Goal: Information Seeking & Learning: Learn about a topic

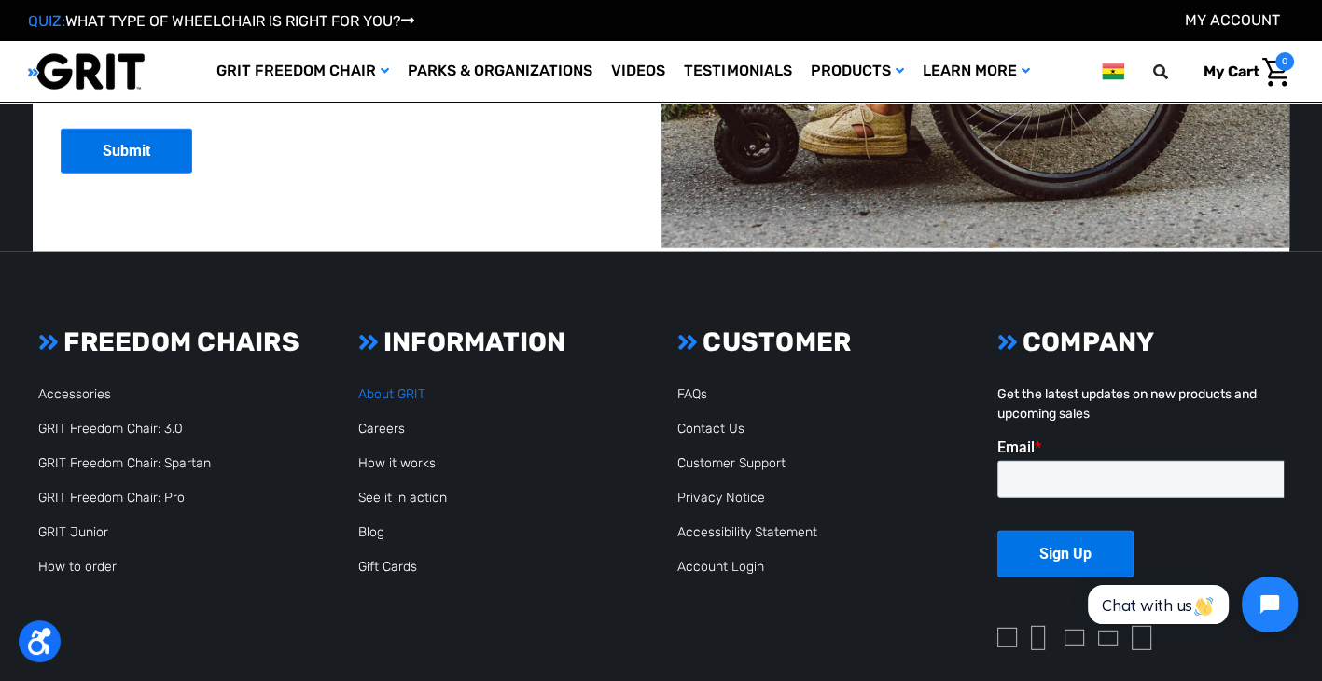
scroll to position [4769, 0]
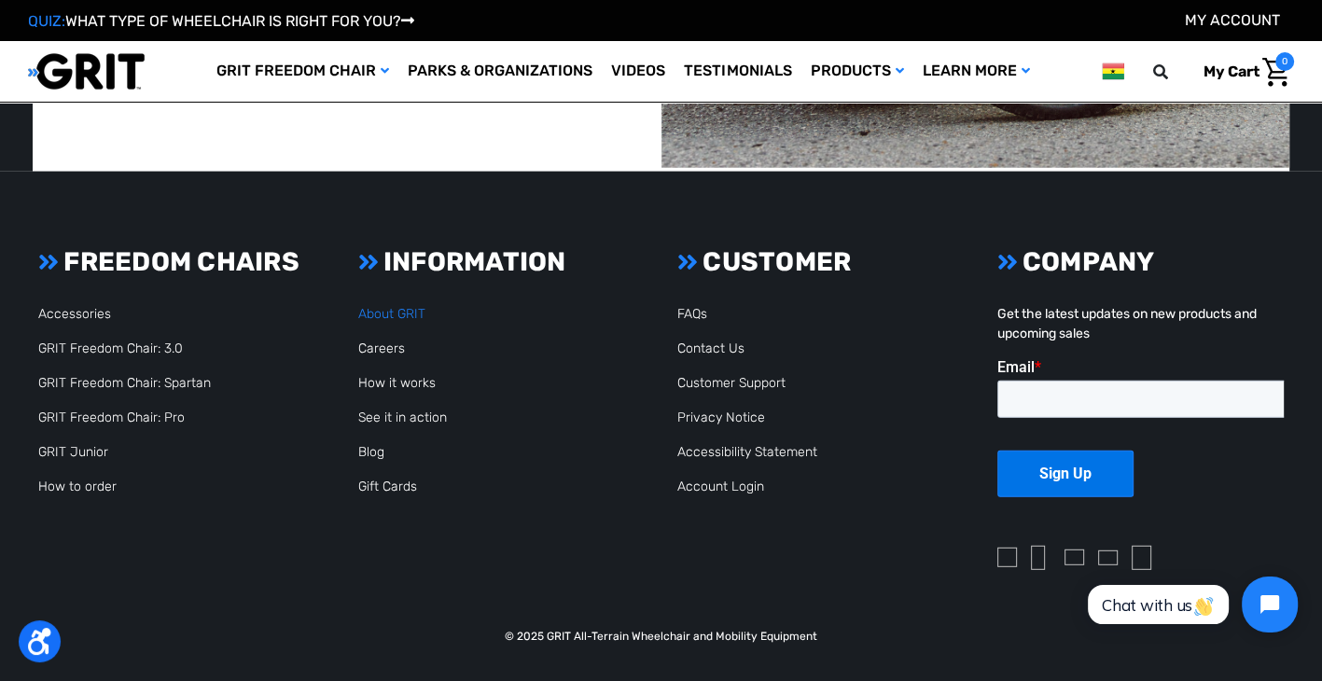
click at [368, 314] on link "About GRIT" at bounding box center [391, 314] width 67 height 16
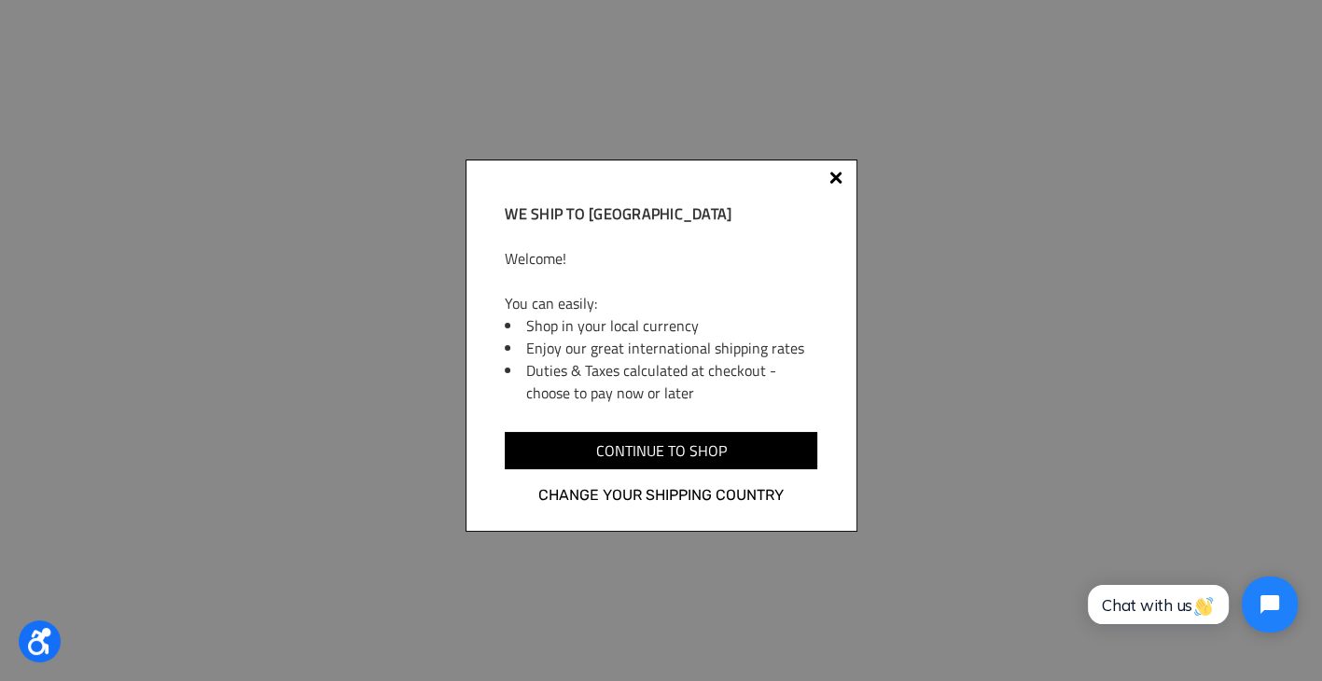
click at [835, 181] on div at bounding box center [835, 180] width 15 height 15
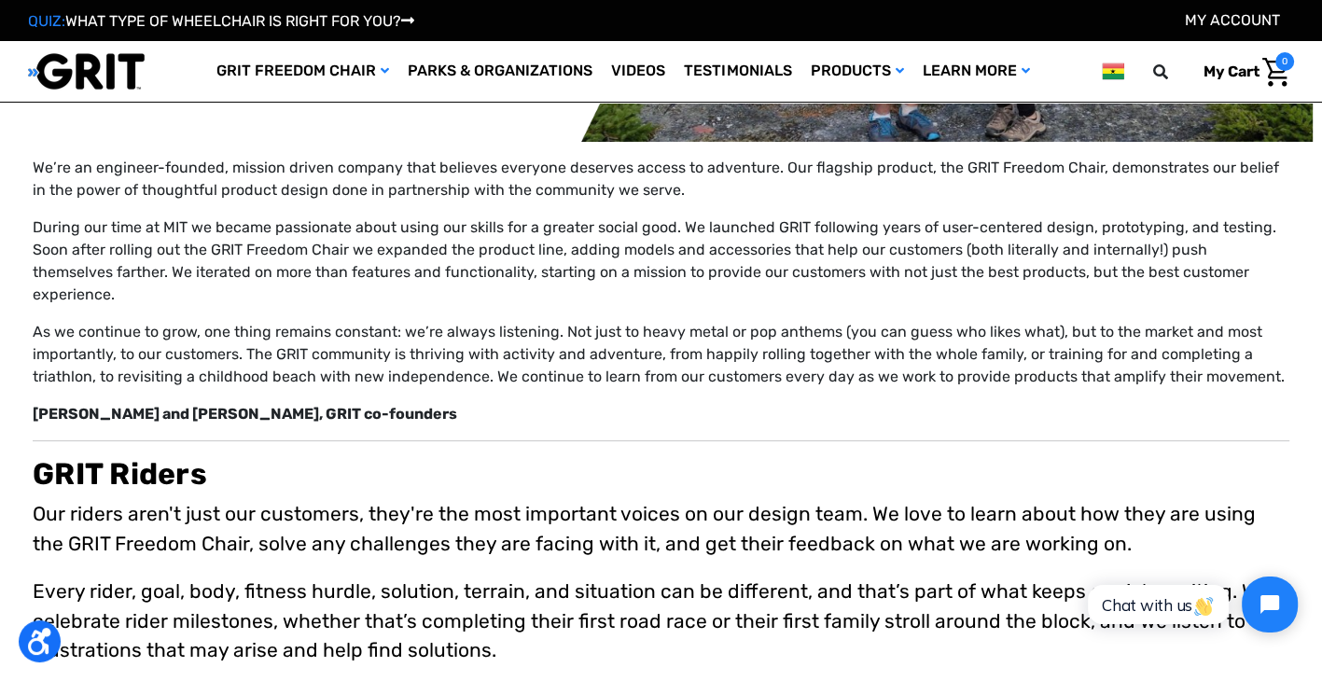
click at [891, 461] on h2 "GRIT Riders" at bounding box center [661, 473] width 1256 height 35
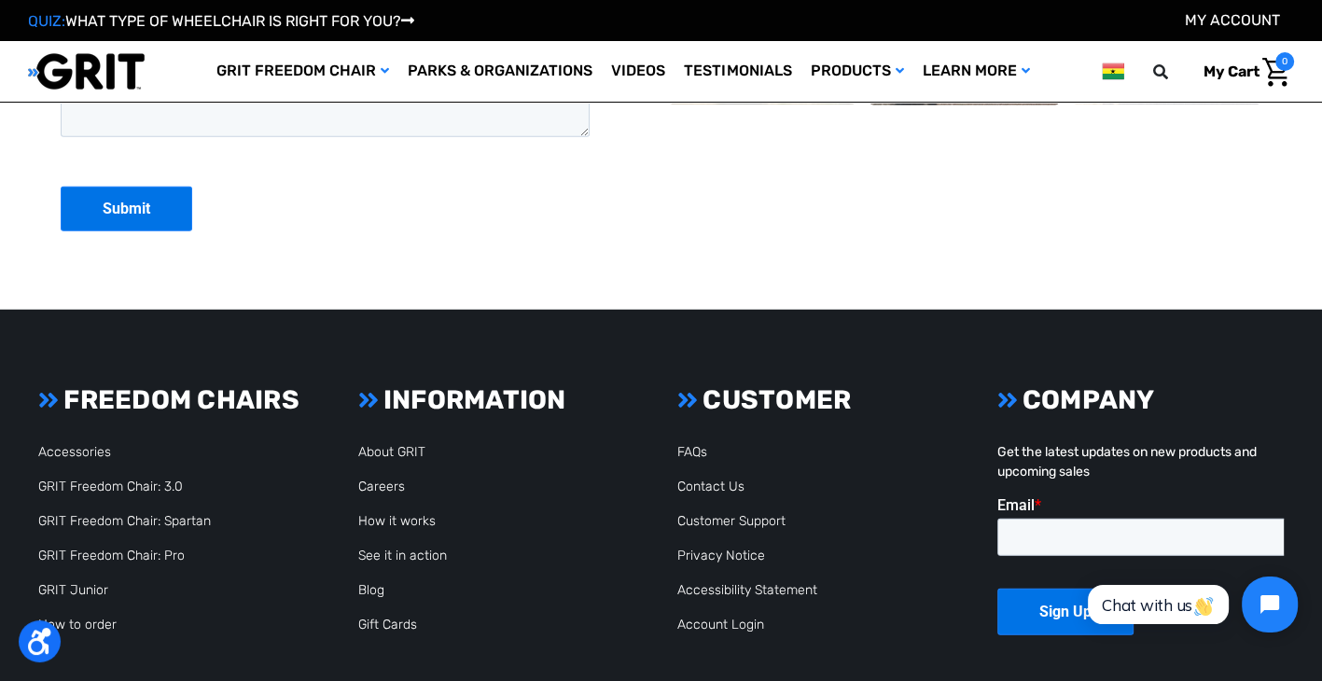
scroll to position [4835, 0]
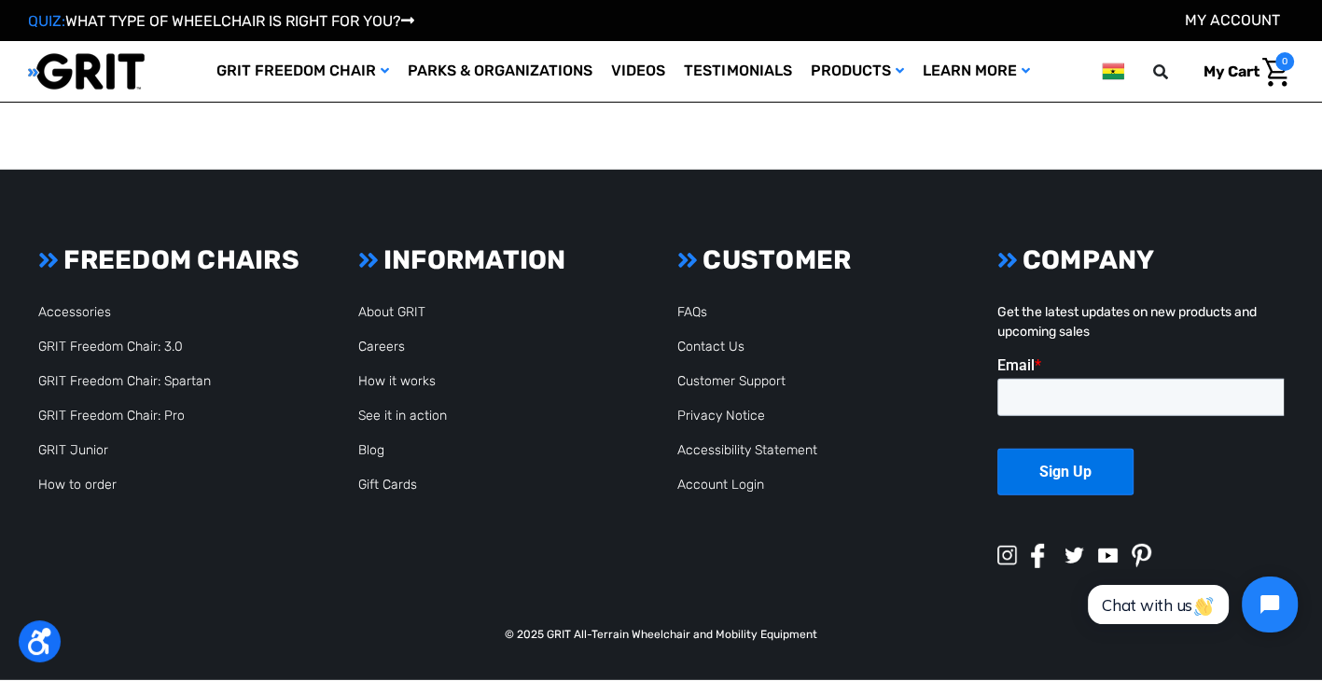
click at [556, 626] on p "© 2025 GRIT All-Terrain Wheelchair and Mobility Equipment" at bounding box center [661, 634] width 1266 height 17
copy p "GRIT"
